Goal: Transaction & Acquisition: Purchase product/service

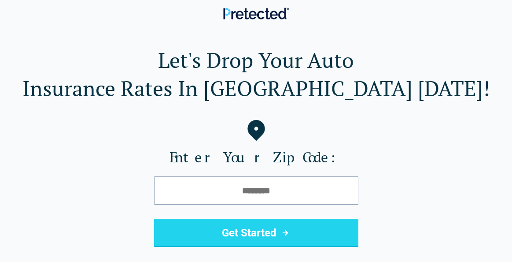
click at [236, 189] on input "tel" at bounding box center [256, 190] width 204 height 28
type input "*****"
click at [254, 236] on button "Get Started" at bounding box center [256, 232] width 204 height 28
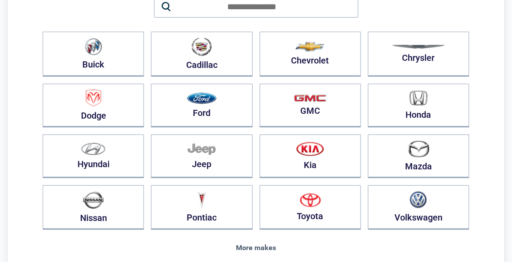
scroll to position [125, 0]
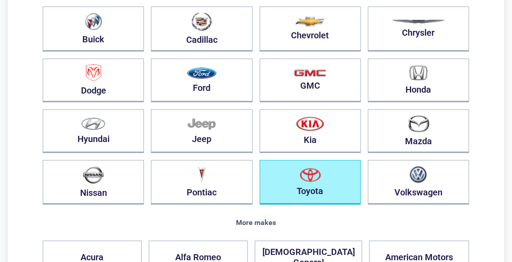
click at [313, 172] on img "button" at bounding box center [310, 175] width 21 height 14
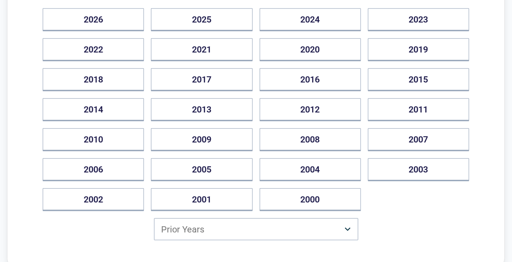
scroll to position [149, 0]
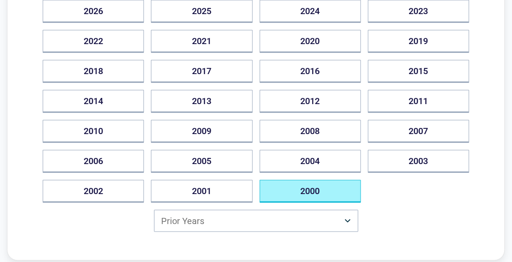
click at [312, 187] on button "2000" at bounding box center [310, 191] width 101 height 23
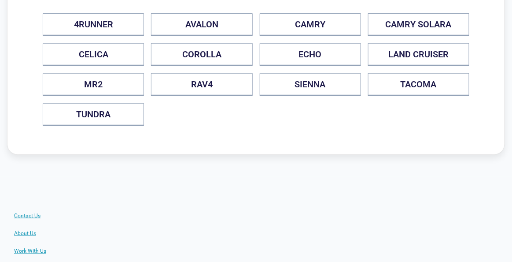
scroll to position [0, 0]
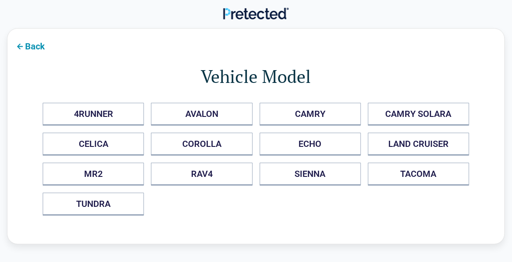
click at [38, 44] on button "Back" at bounding box center [29, 46] width 44 height 20
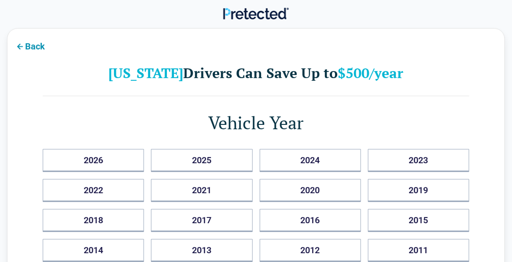
click at [38, 44] on button "Back" at bounding box center [29, 46] width 44 height 20
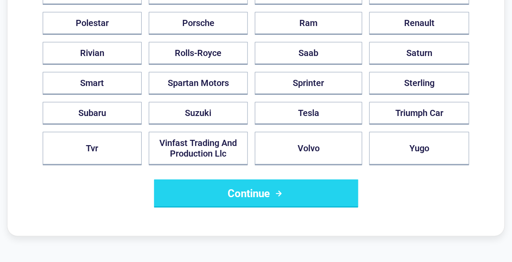
scroll to position [881, 0]
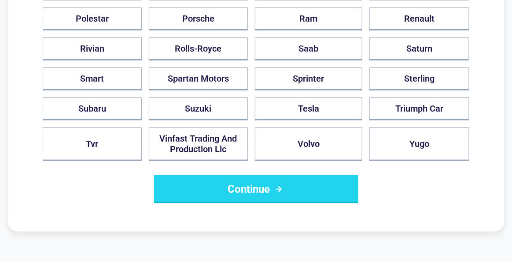
click at [229, 175] on button "Continue" at bounding box center [256, 189] width 204 height 28
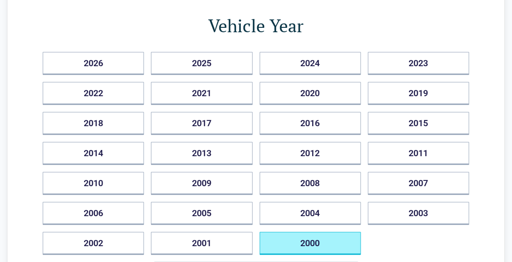
scroll to position [141, 0]
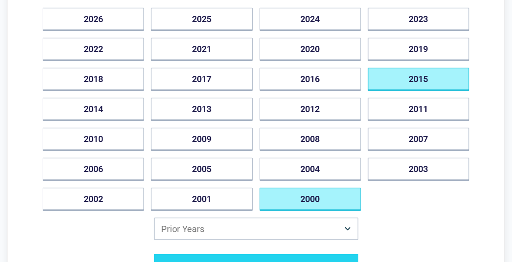
click at [420, 79] on button "2015" at bounding box center [418, 79] width 101 height 23
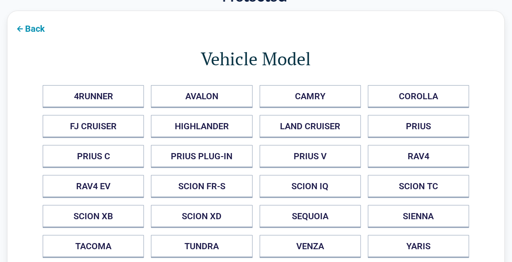
scroll to position [17, 0]
click at [39, 29] on button "Back" at bounding box center [29, 28] width 44 height 20
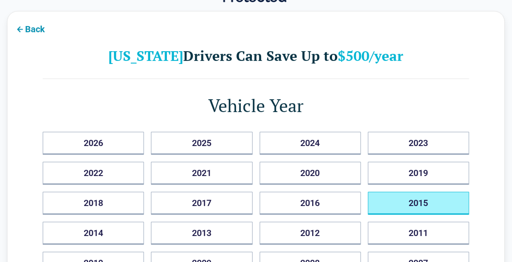
scroll to position [0, 0]
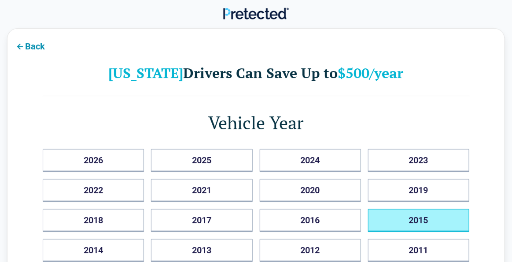
click at [36, 42] on button "Back" at bounding box center [29, 46] width 44 height 20
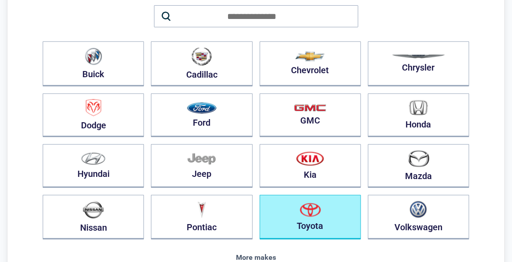
scroll to position [91, 0]
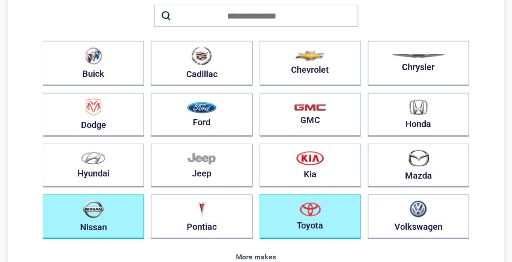
click at [115, 204] on button "Nissan" at bounding box center [93, 216] width 101 height 44
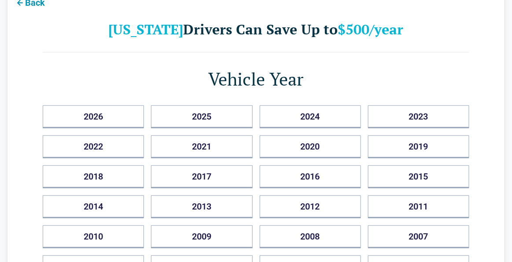
scroll to position [61, 0]
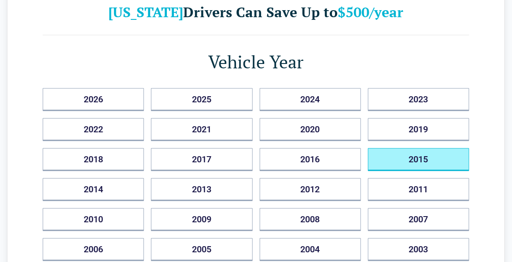
click at [429, 155] on button "2015" at bounding box center [418, 159] width 101 height 23
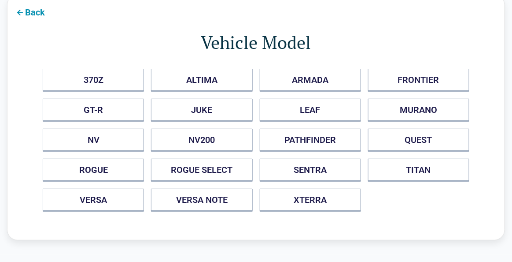
scroll to position [0, 0]
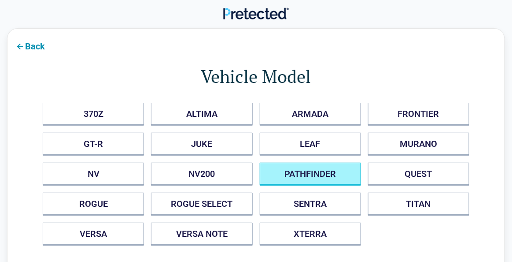
click at [319, 179] on button "PATHFINDER" at bounding box center [310, 173] width 101 height 23
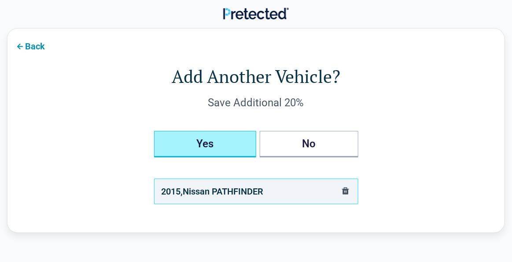
click at [243, 152] on button "Yes" at bounding box center [205, 144] width 102 height 26
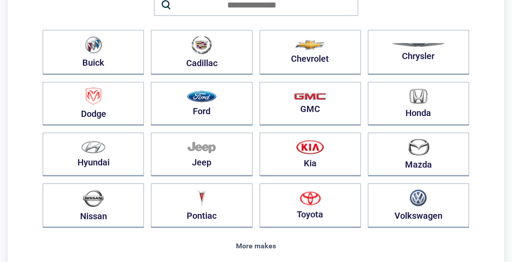
scroll to position [103, 0]
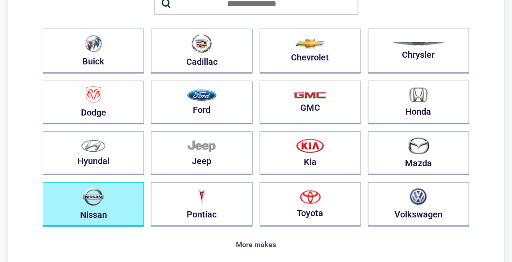
click at [113, 199] on button "Nissan" at bounding box center [93, 204] width 101 height 44
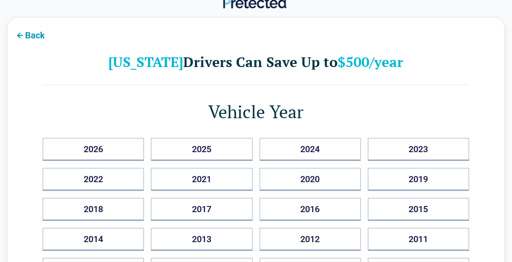
scroll to position [0, 0]
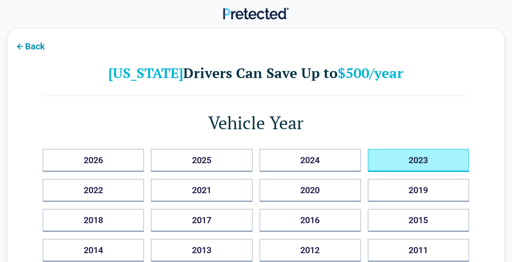
click at [433, 155] on button "2023" at bounding box center [418, 160] width 101 height 23
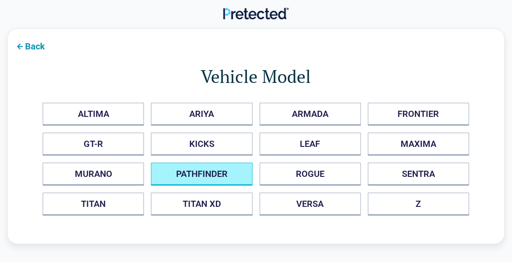
click at [217, 174] on button "PATHFINDER" at bounding box center [201, 173] width 101 height 23
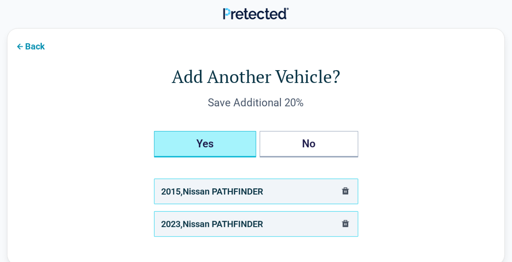
click at [228, 150] on button "Yes" at bounding box center [205, 144] width 102 height 26
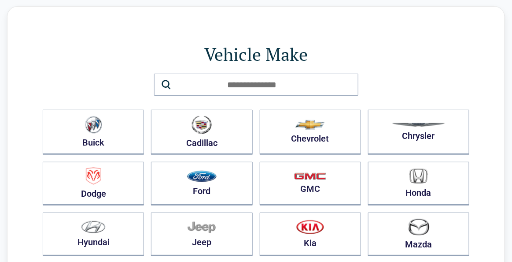
scroll to position [22, 0]
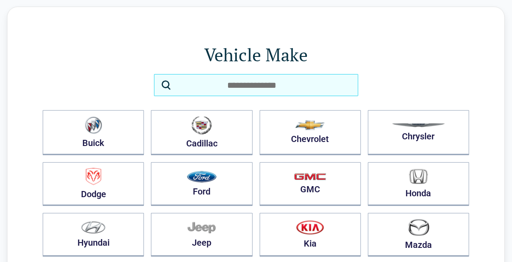
click at [240, 81] on input "search" at bounding box center [256, 85] width 204 height 22
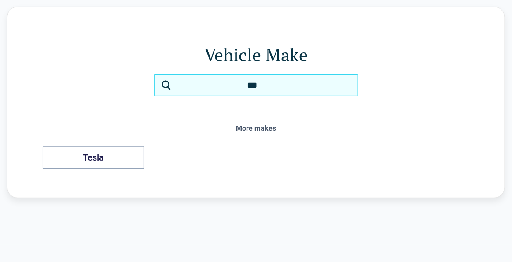
type input "***"
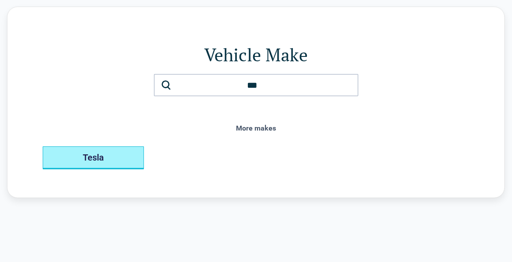
click at [110, 156] on button "Tesla" at bounding box center [93, 157] width 101 height 23
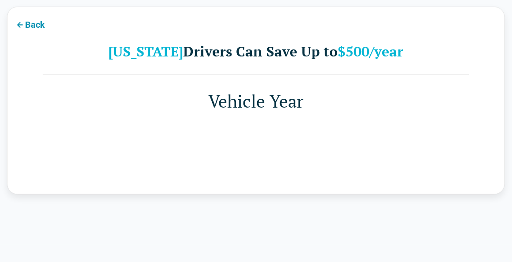
scroll to position [0, 0]
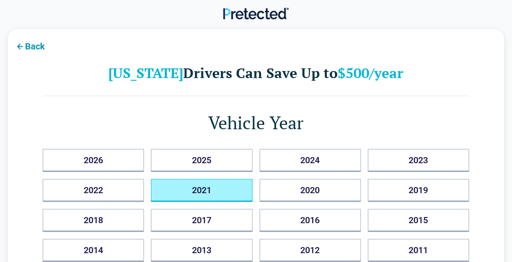
click at [189, 188] on button "2021" at bounding box center [201, 190] width 101 height 23
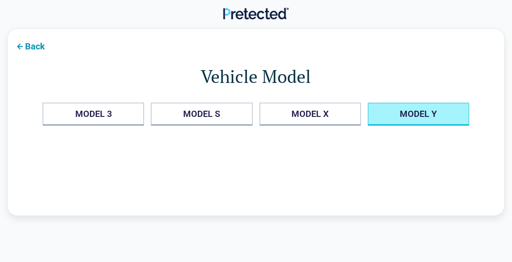
click at [424, 110] on Y "MODEL Y" at bounding box center [418, 114] width 101 height 23
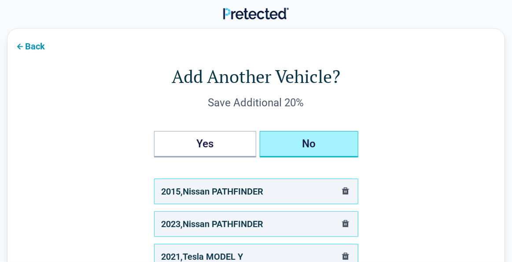
click at [335, 144] on button "No" at bounding box center [309, 144] width 99 height 26
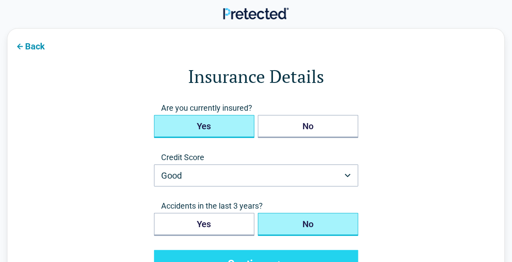
click at [227, 124] on button "Yes" at bounding box center [204, 126] width 100 height 23
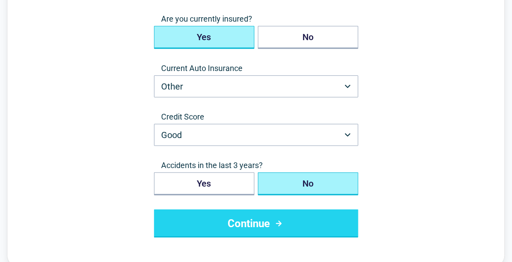
scroll to position [89, 0]
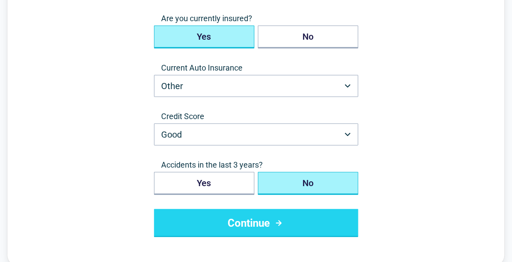
click at [285, 229] on button "Continue" at bounding box center [256, 223] width 204 height 28
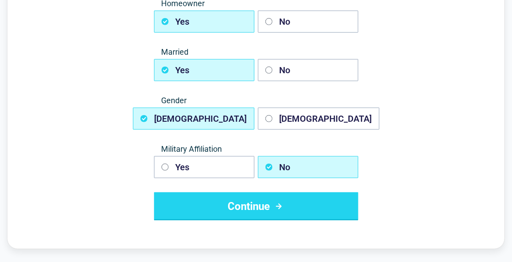
scroll to position [105, 0]
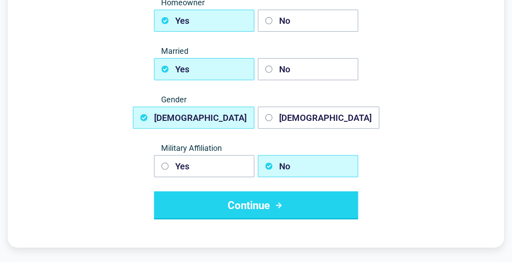
click at [248, 204] on button "Continue" at bounding box center [256, 205] width 204 height 28
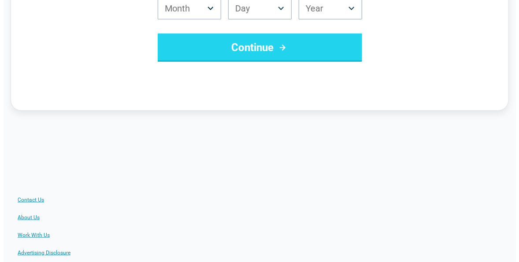
scroll to position [0, 0]
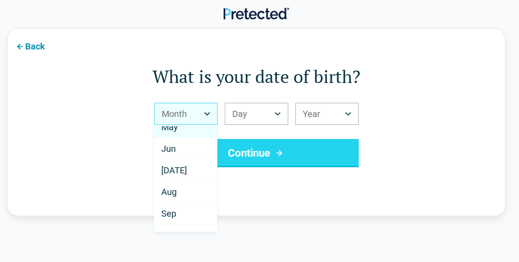
scroll to position [151, 0]
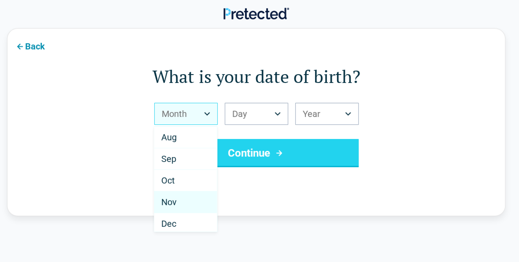
select select "**"
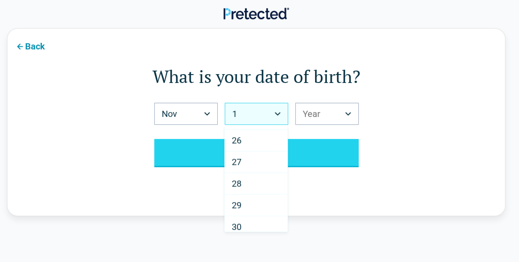
scroll to position [537, 0]
select select "**"
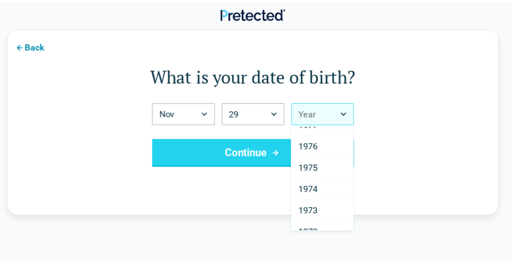
scroll to position [660, 0]
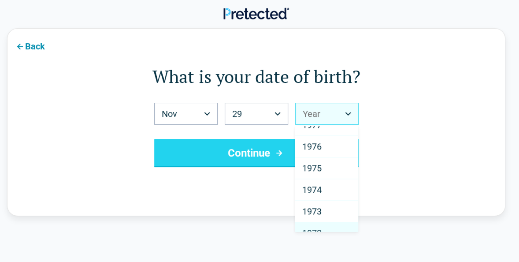
select select "****"
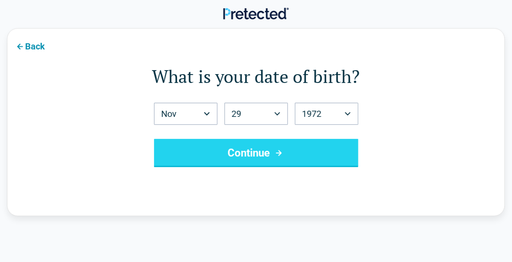
click at [246, 144] on button "Continue" at bounding box center [256, 153] width 204 height 28
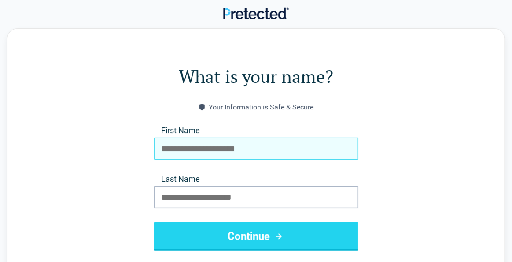
click at [246, 144] on input "First Name" at bounding box center [256, 148] width 204 height 22
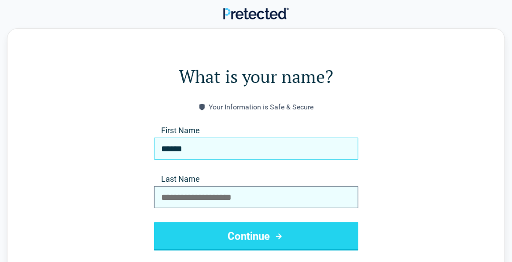
type input "*****"
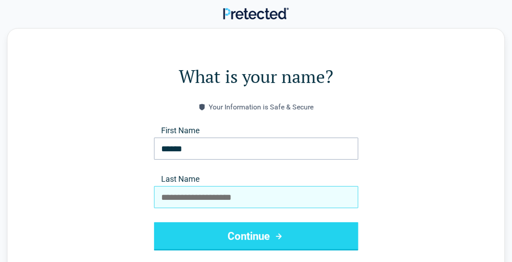
click at [249, 192] on input "Last Name" at bounding box center [256, 197] width 204 height 22
type input "******"
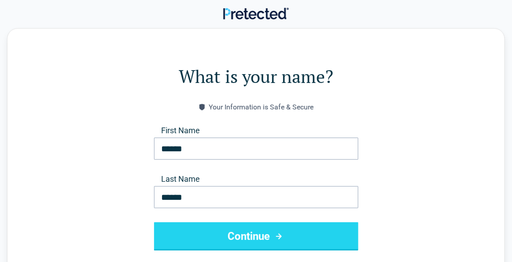
click at [262, 236] on button "Continue" at bounding box center [256, 236] width 204 height 28
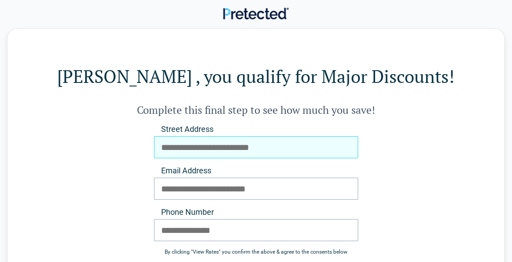
click at [227, 150] on input "Street Address" at bounding box center [256, 147] width 204 height 22
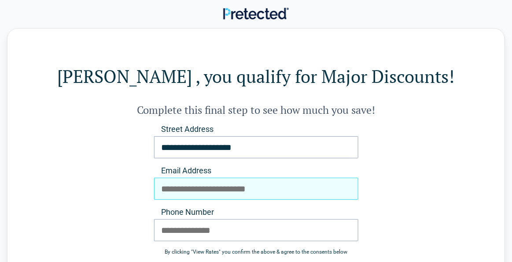
click at [163, 184] on input "Email Address" at bounding box center [256, 188] width 204 height 22
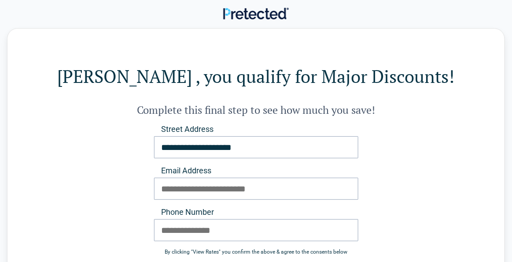
click at [475, 177] on div "**********" at bounding box center [256, 201] width 498 height 347
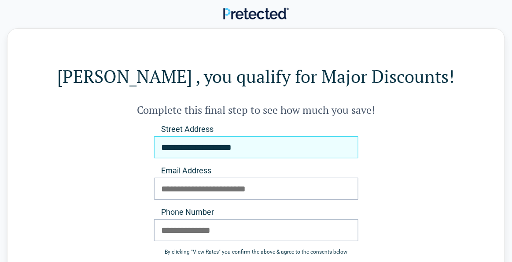
click at [277, 151] on input "**********" at bounding box center [256, 147] width 204 height 22
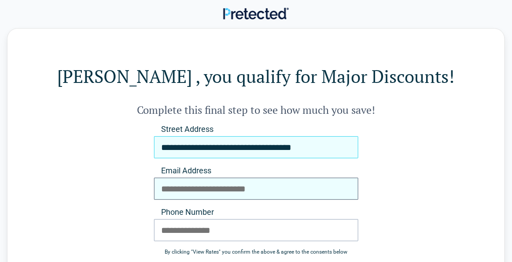
type input "**********"
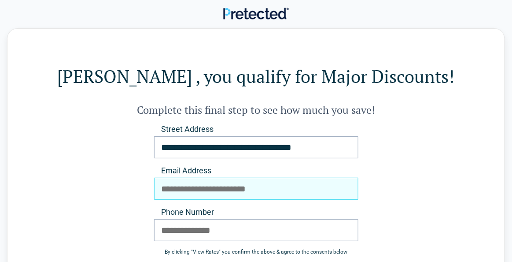
click at [291, 185] on input "Email Address" at bounding box center [256, 188] width 204 height 22
type input "**********"
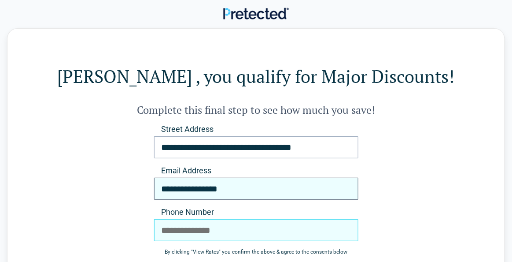
type input "**********"
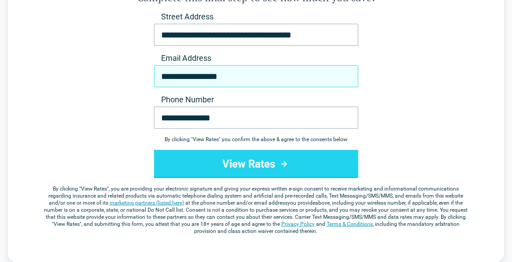
scroll to position [122, 0]
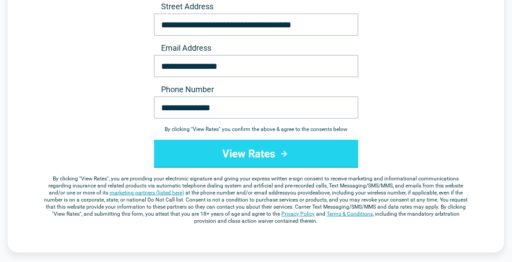
click at [228, 150] on button "View Rates" at bounding box center [256, 154] width 204 height 28
